Goal: Find contact information: Find contact information

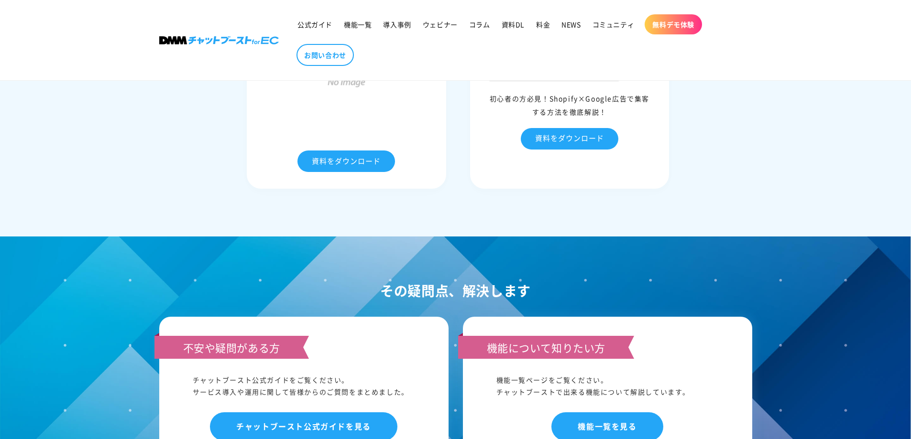
scroll to position [4870, 0]
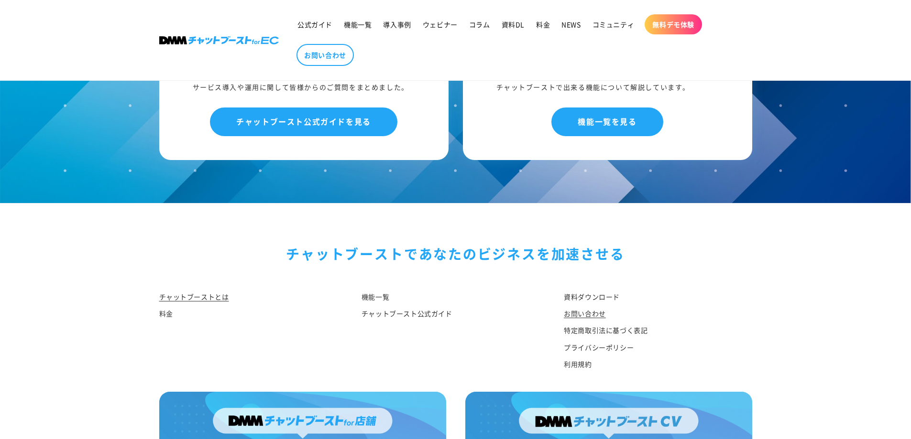
click at [594, 322] on link "お問い合わせ" at bounding box center [585, 313] width 42 height 17
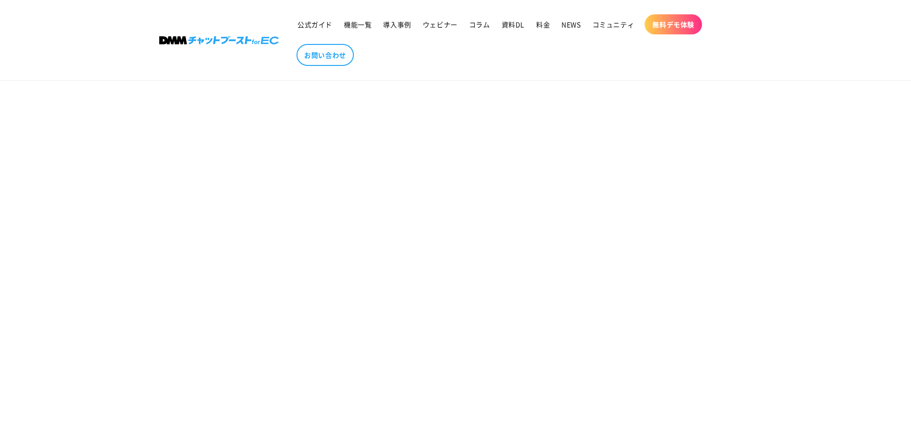
scroll to position [122, 0]
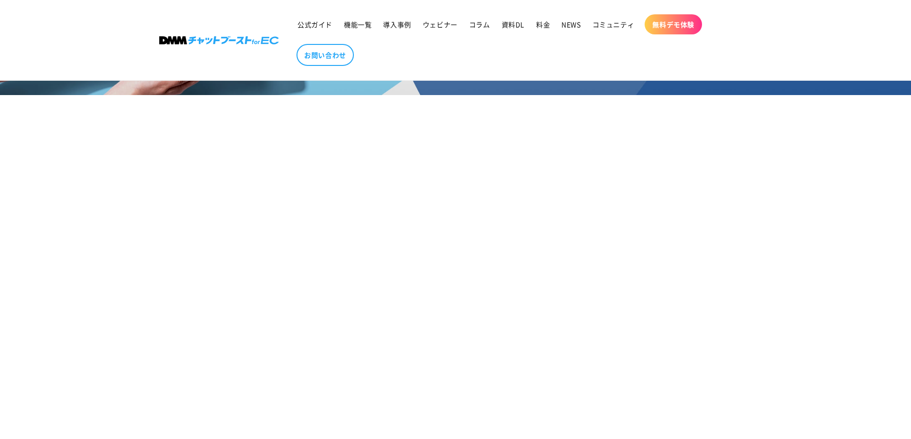
click at [124, 223] on section "お問い合わせ" at bounding box center [455, 346] width 911 height 729
click at [190, 37] on img at bounding box center [219, 40] width 120 height 8
